Goal: Transaction & Acquisition: Purchase product/service

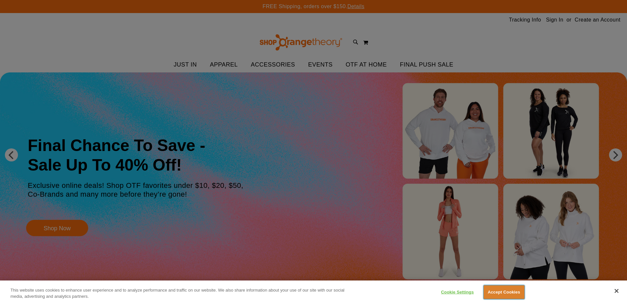
click at [514, 297] on button "Accept Cookies" at bounding box center [503, 293] width 41 height 14
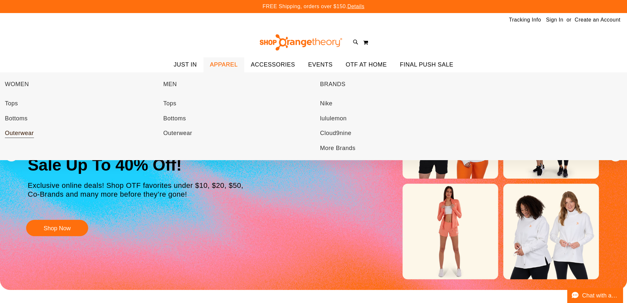
click at [12, 132] on span "Outerwear" at bounding box center [19, 134] width 29 height 8
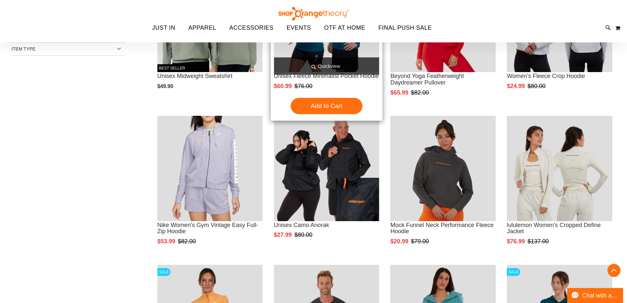
scroll to position [167, 0]
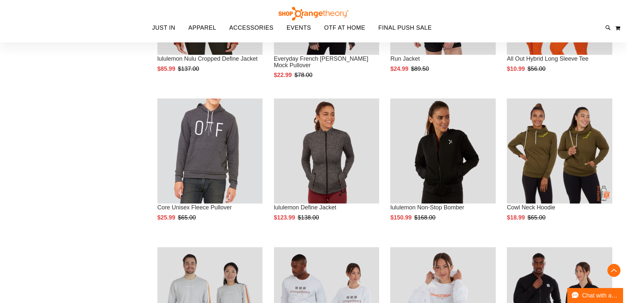
scroll to position [634, 0]
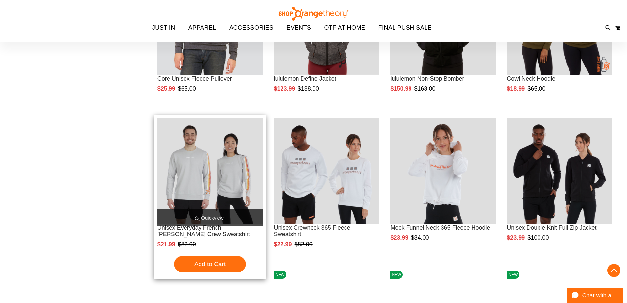
scroll to position [772, 0]
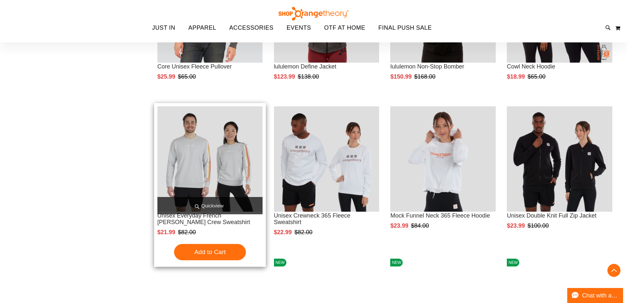
click at [217, 162] on img "product" at bounding box center [209, 158] width 105 height 105
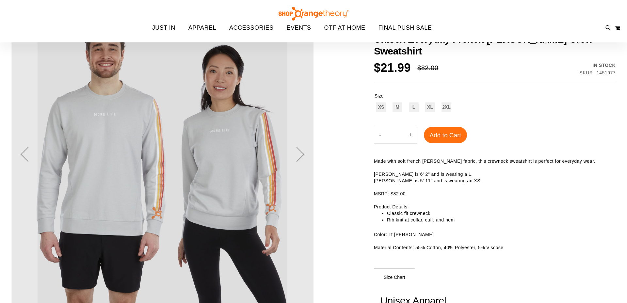
scroll to position [19, 0]
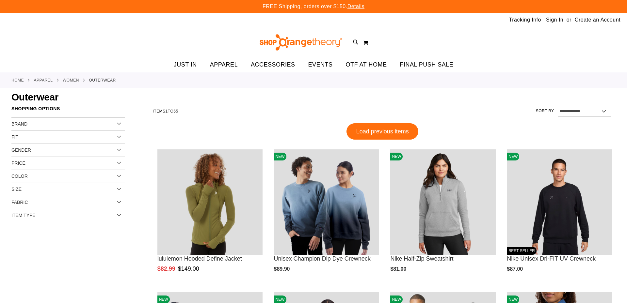
scroll to position [442, 0]
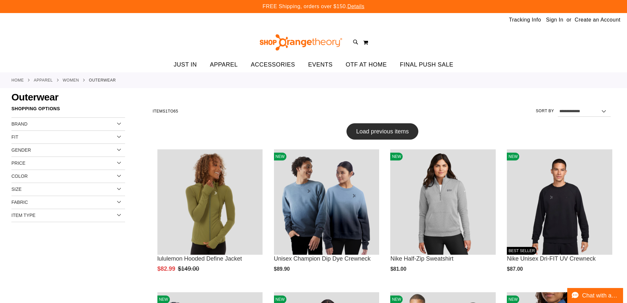
click at [403, 133] on span "Load previous items" at bounding box center [382, 131] width 53 height 7
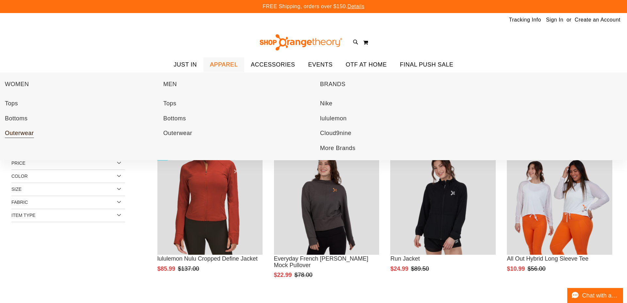
click at [27, 131] on span "Outerwear" at bounding box center [19, 134] width 29 height 8
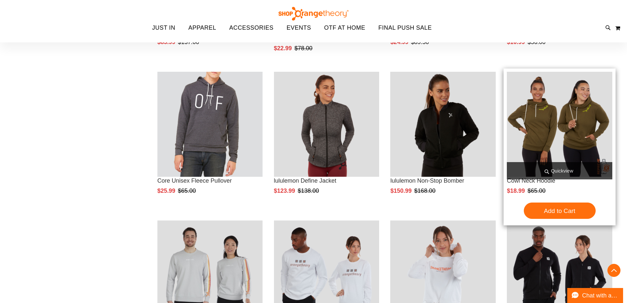
scroll to position [667, 0]
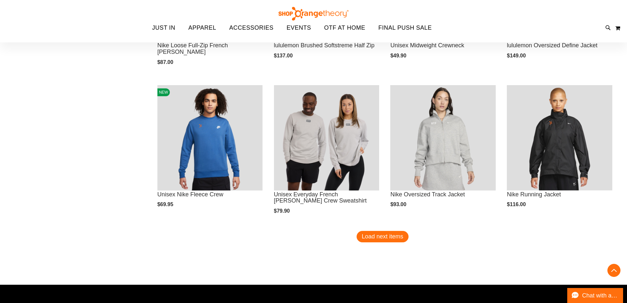
scroll to position [1254, 0]
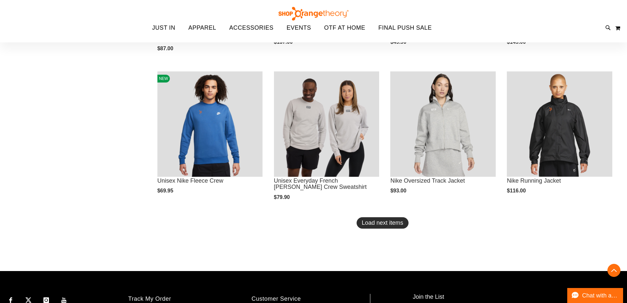
click at [373, 222] on span "Load next items" at bounding box center [382, 223] width 41 height 7
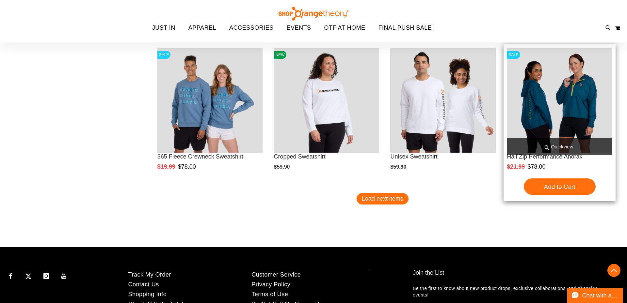
scroll to position [1725, 0]
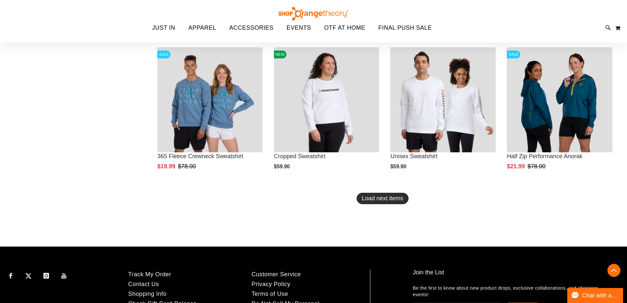
click at [389, 202] on span "Load next items" at bounding box center [382, 198] width 41 height 7
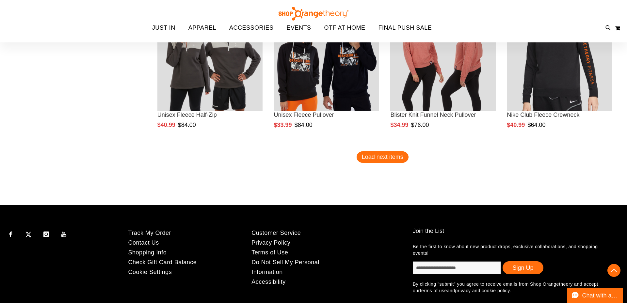
scroll to position [2177, 0]
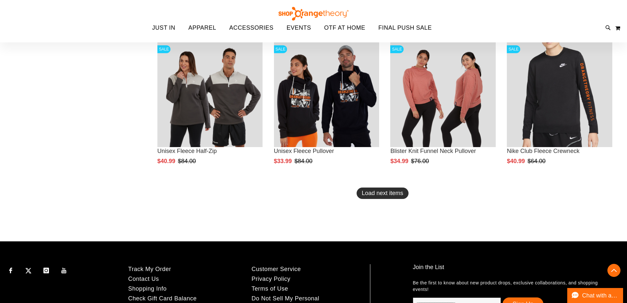
click at [389, 195] on span "Load next items" at bounding box center [382, 193] width 41 height 7
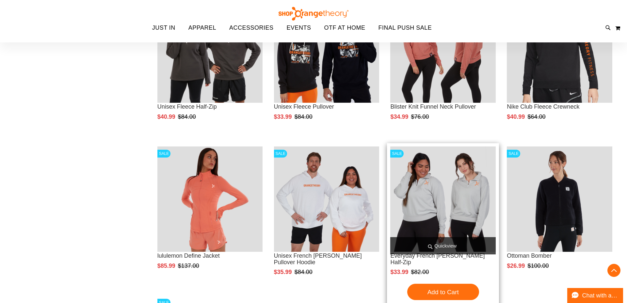
scroll to position [2222, 0]
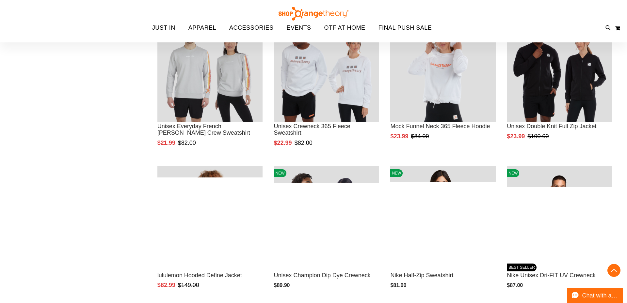
scroll to position [162, 0]
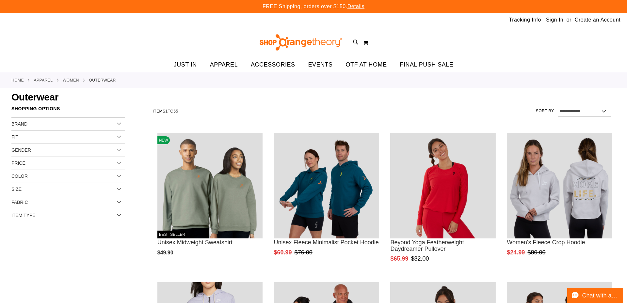
click at [41, 81] on link "APPAREL" at bounding box center [43, 80] width 19 height 6
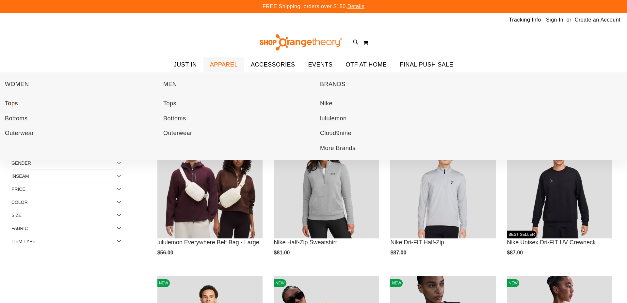
click at [11, 104] on span "Tops" at bounding box center [11, 104] width 13 height 8
